Goal: Check status

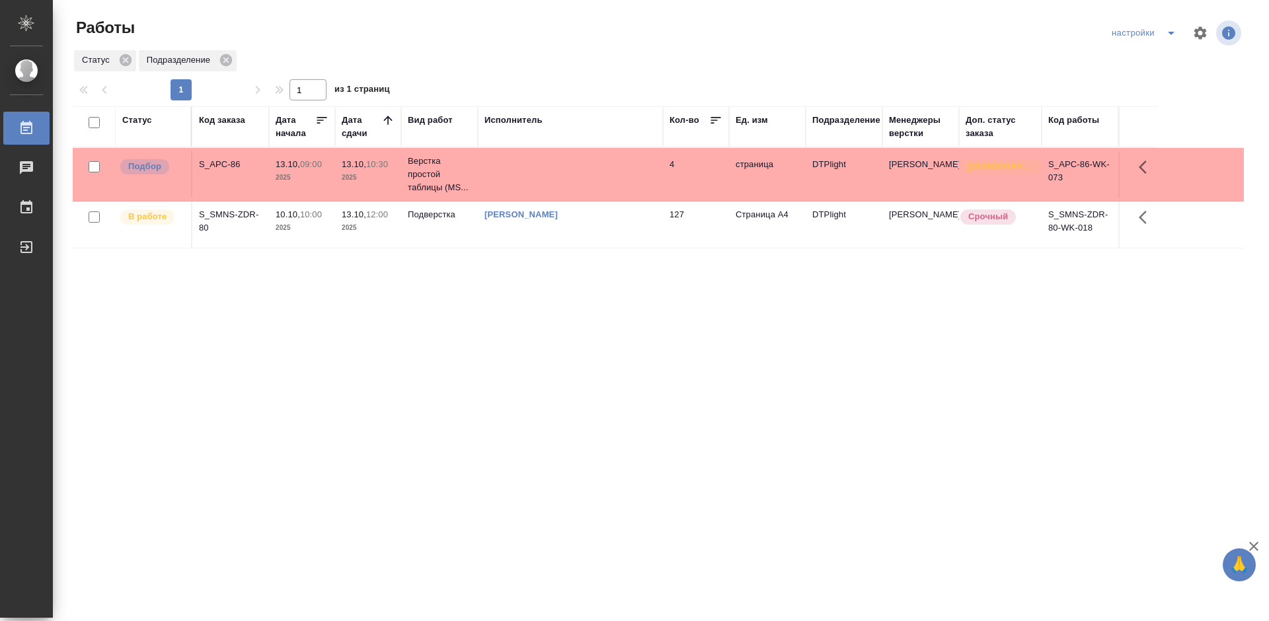
click at [644, 337] on div "Статус Код заказа Дата начала Дата сдачи Вид работ Исполнитель Кол-во Ед. изм П…" at bounding box center [658, 344] width 1171 height 476
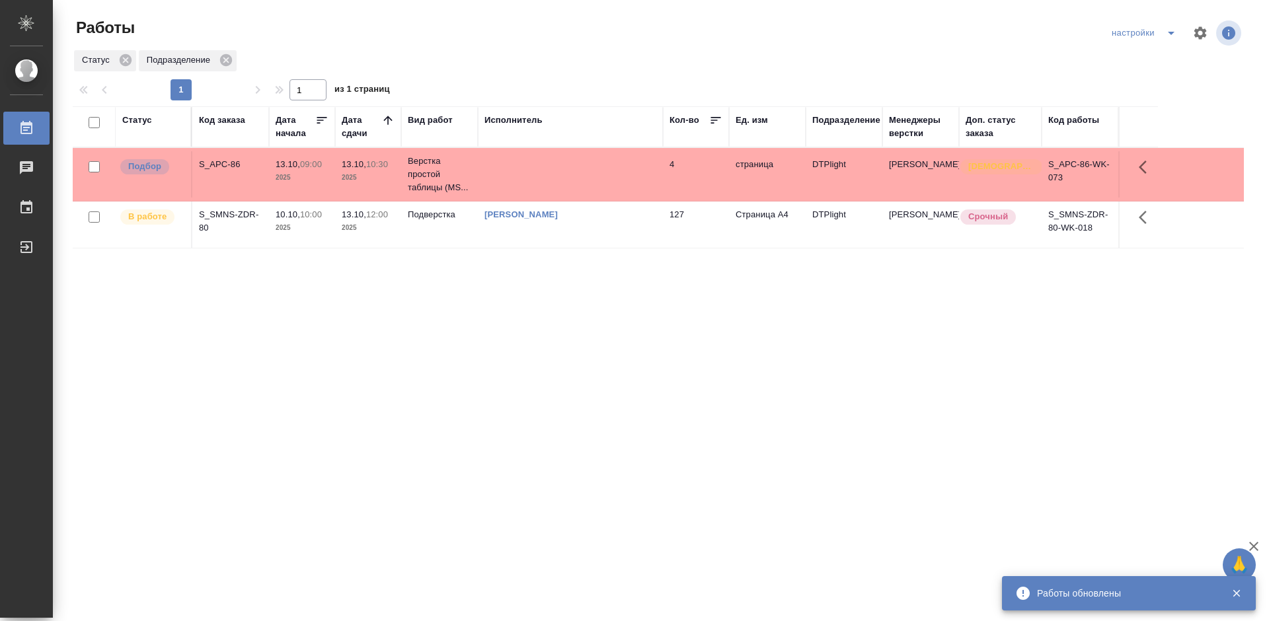
drag, startPoint x: 360, startPoint y: 357, endPoint x: 138, endPoint y: 100, distance: 339.6
click at [360, 355] on div "Статус Код заказа Дата начала Дата сдачи Вид работ Исполнитель Кол-во Ед. изм П…" at bounding box center [658, 344] width 1171 height 476
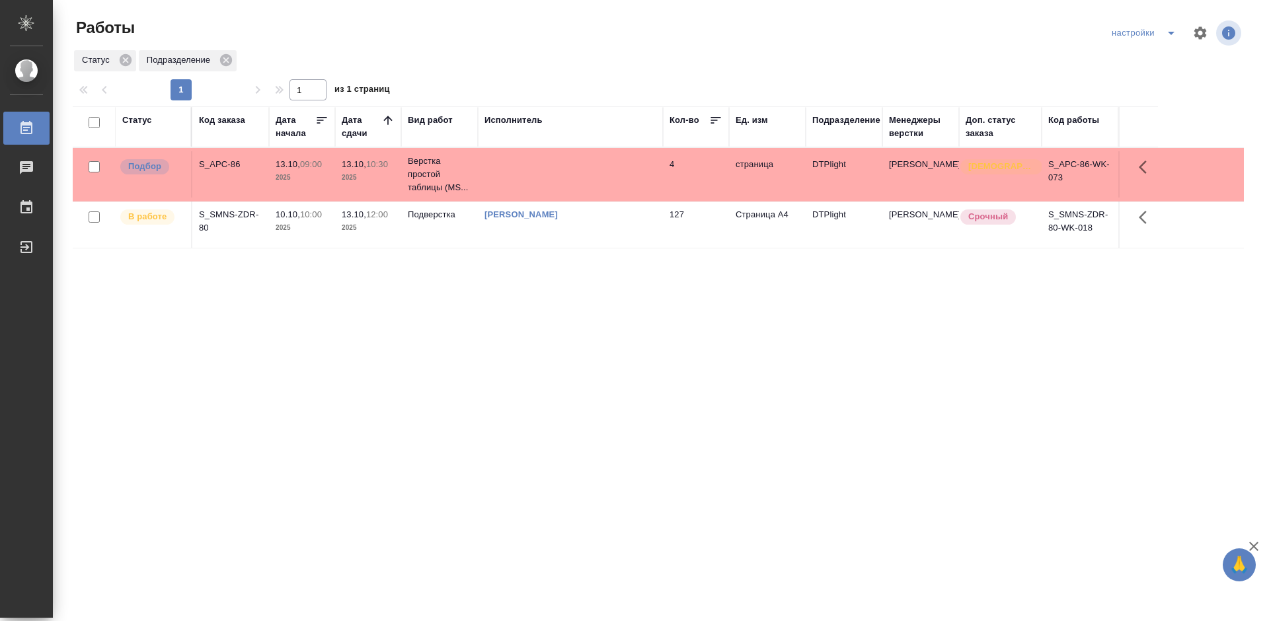
click at [508, 299] on div "Статус Код заказа Дата начала Дата сдачи Вид работ Исполнитель Кол-во Ед. изм П…" at bounding box center [658, 344] width 1171 height 476
drag, startPoint x: 1045, startPoint y: 357, endPoint x: 1186, endPoint y: 71, distance: 319.4
click at [1049, 352] on div "Статус Код заказа Дата начала Дата сдачи Вид работ Исполнитель Кол-во Ед. изм П…" at bounding box center [658, 344] width 1171 height 476
